Goal: Register for event/course

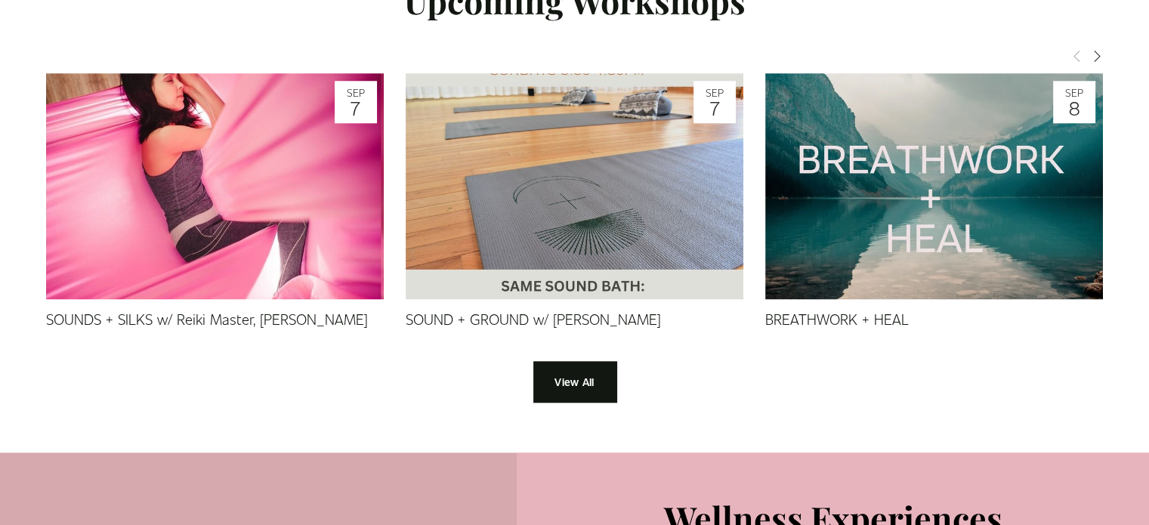
scroll to position [1433, 0]
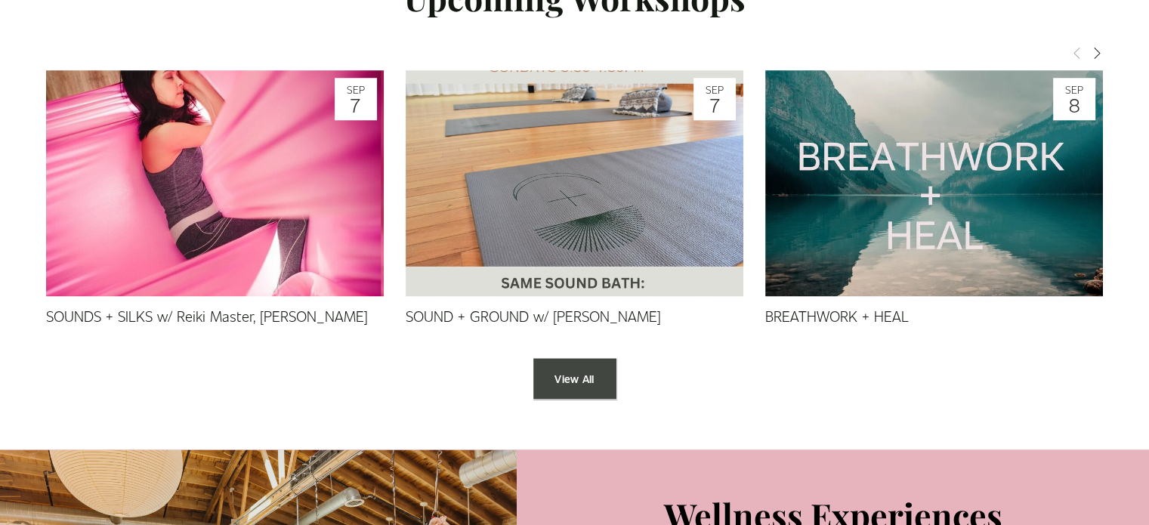
click at [569, 388] on link "View All" at bounding box center [575, 379] width 83 height 42
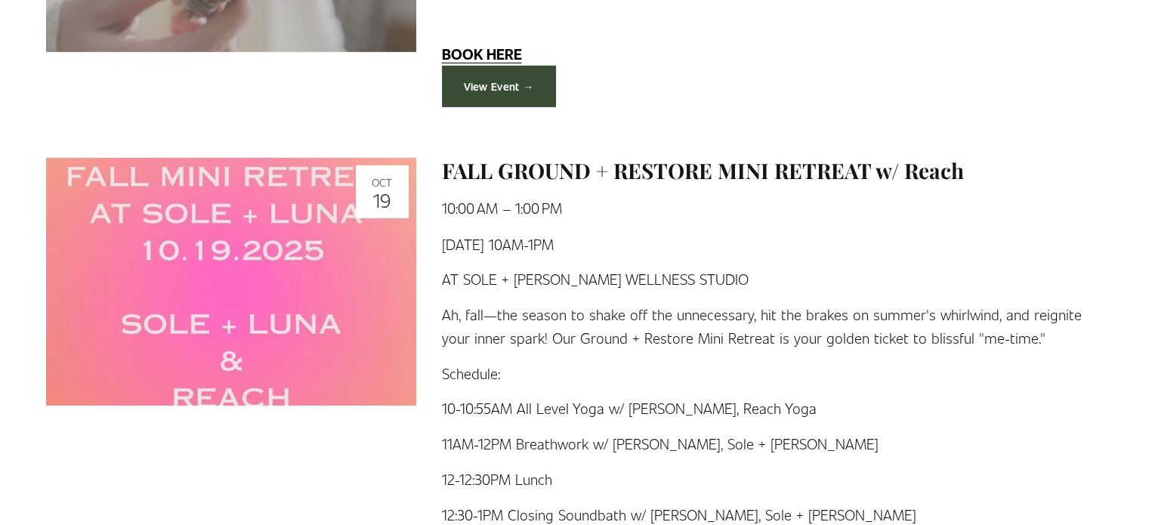
scroll to position [4748, 0]
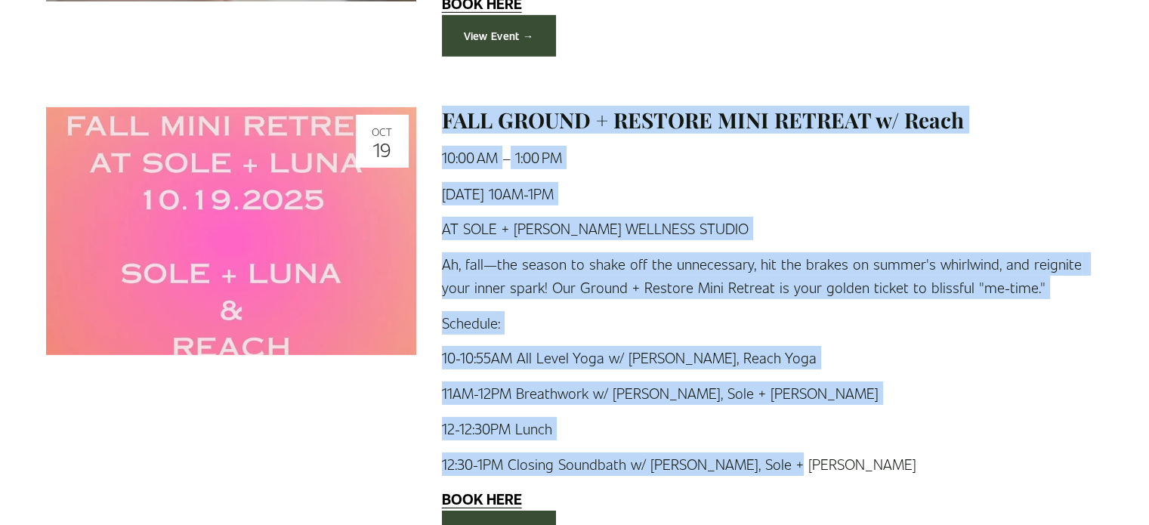
drag, startPoint x: 782, startPoint y: 438, endPoint x: 432, endPoint y: 101, distance: 485.8
click at [432, 107] on div "FALL GROUND + RESTORE MINI RETREAT w/ Reach Sunday, October 19, 2025 10:00 AM 1…" at bounding box center [760, 329] width 688 height 444
copy div "FALL GROUND + RESTORE MINI RETREAT w/ Reach Sunday, October 19, 2025 10:00 AM 1…"
click at [494, 511] on link "View Event →" at bounding box center [499, 532] width 114 height 42
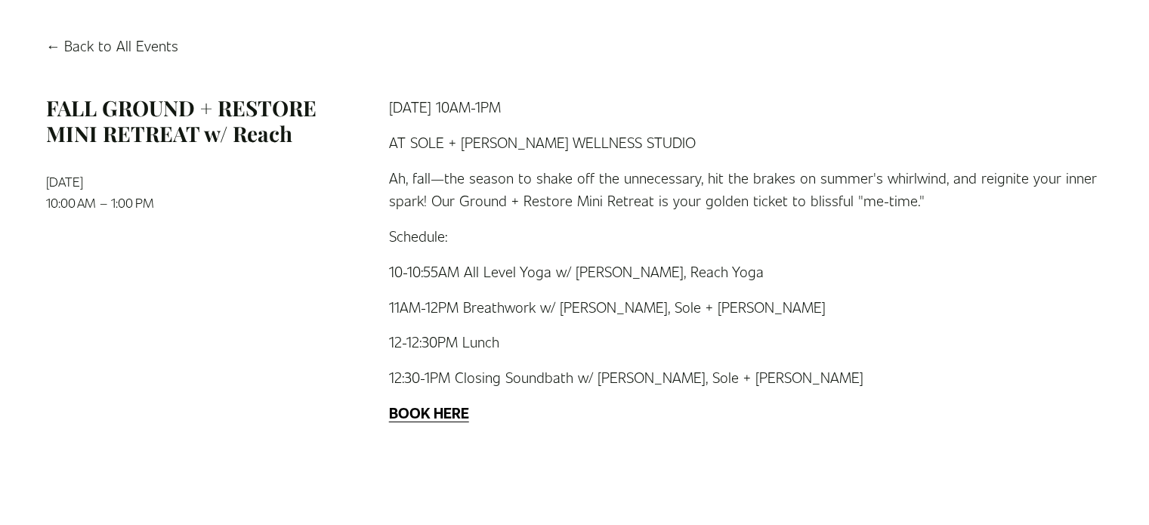
scroll to position [160, 0]
